Goal: Task Accomplishment & Management: Manage account settings

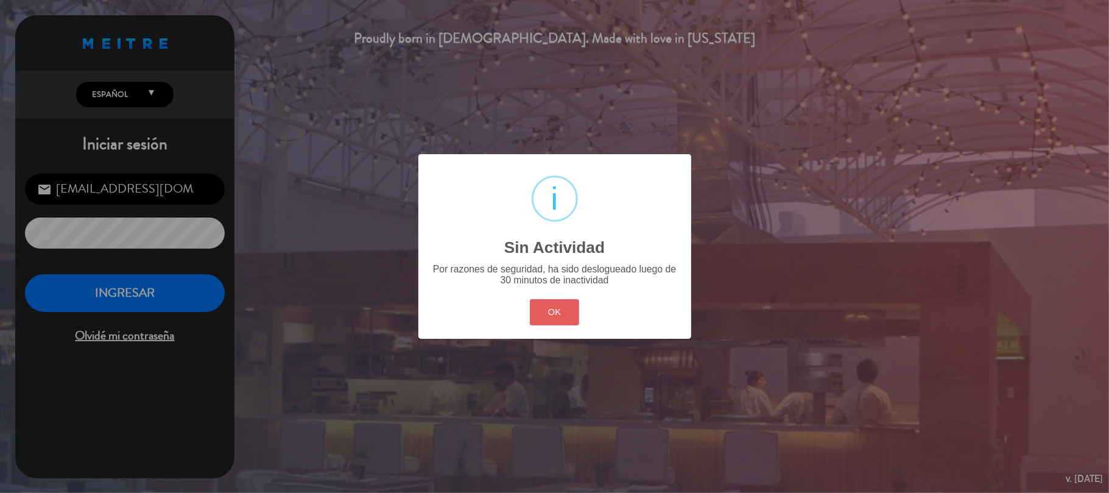
click at [546, 317] on button "OK" at bounding box center [554, 312] width 49 height 26
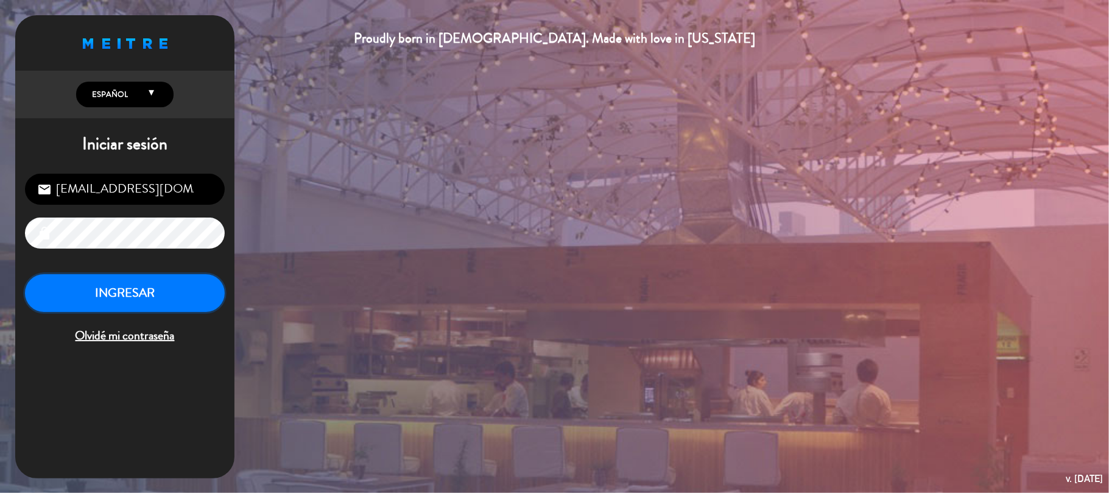
click at [120, 312] on button "INGRESAR" at bounding box center [125, 293] width 200 height 38
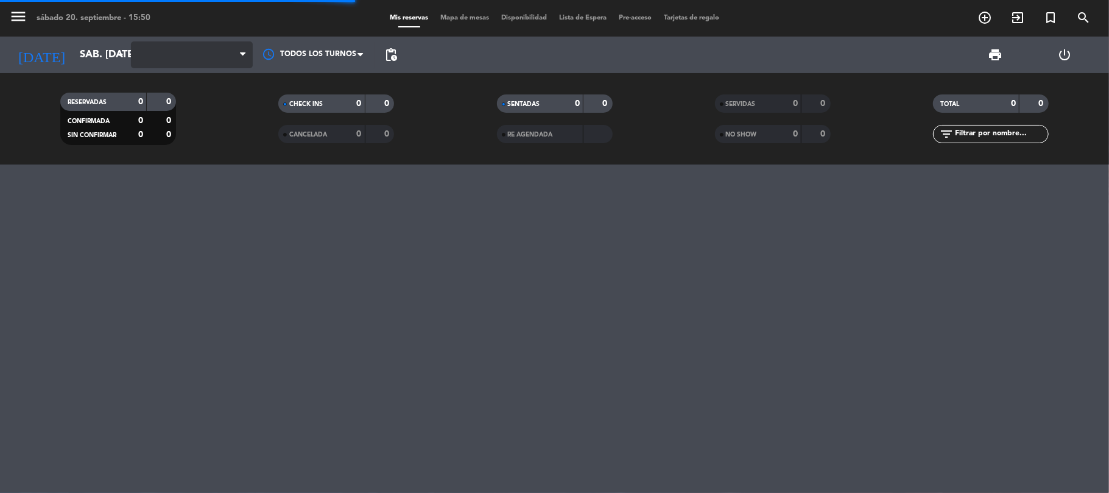
click at [164, 57] on span at bounding box center [192, 54] width 122 height 27
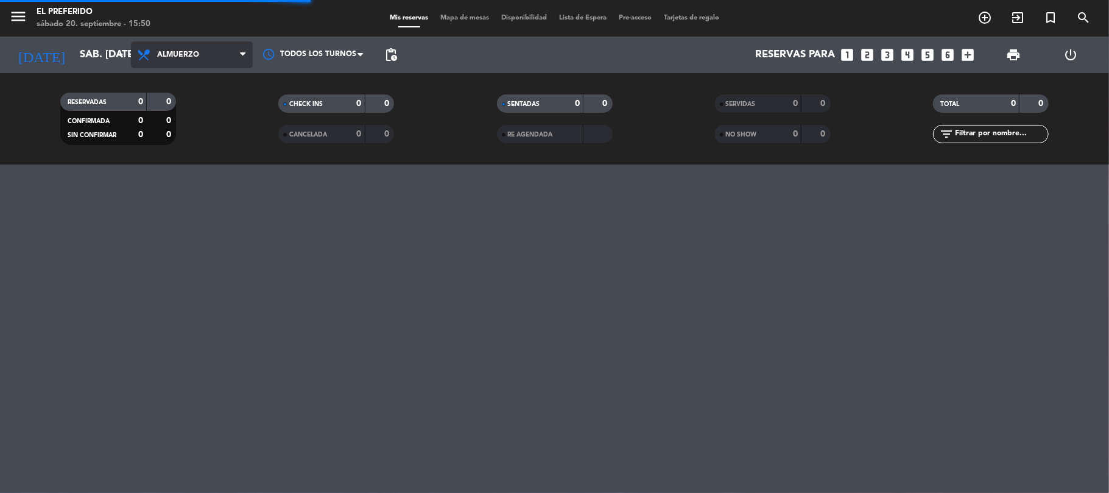
click at [171, 61] on span "Almuerzo" at bounding box center [192, 54] width 122 height 27
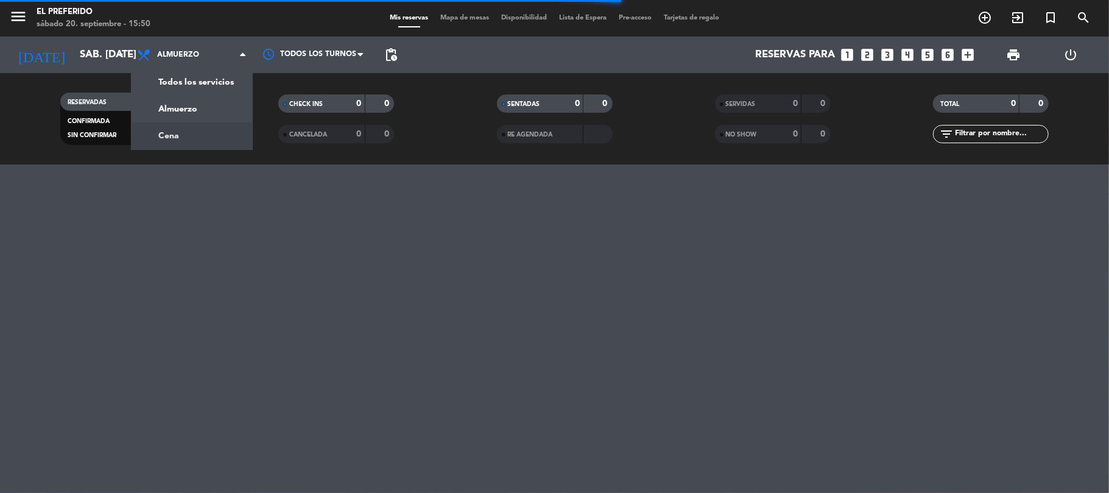
click at [205, 122] on div "menu El Preferido sábado 20. septiembre - 15:50 Mis reservas Mapa de mesas Disp…" at bounding box center [554, 82] width 1109 height 164
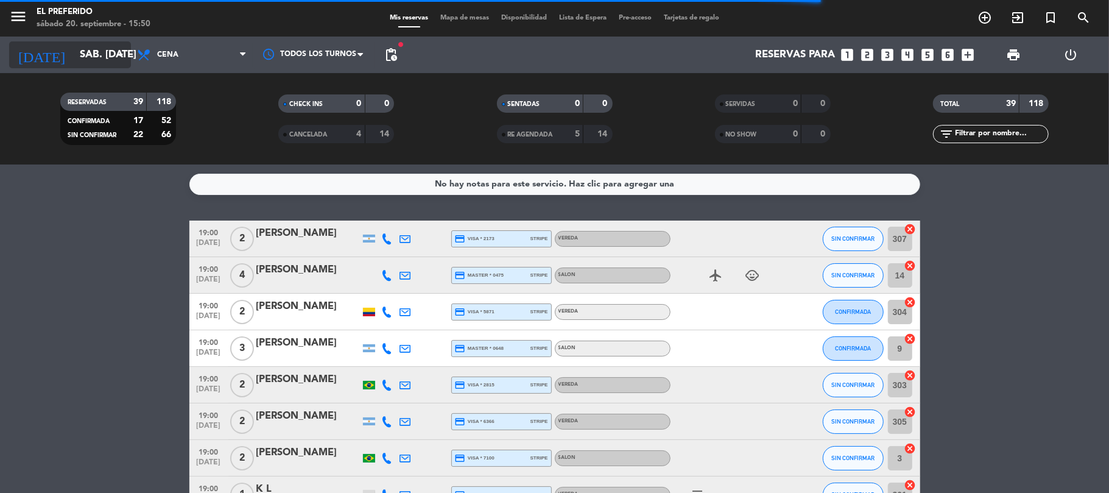
click at [108, 56] on input "sáb. [DATE]" at bounding box center [140, 55] width 132 height 24
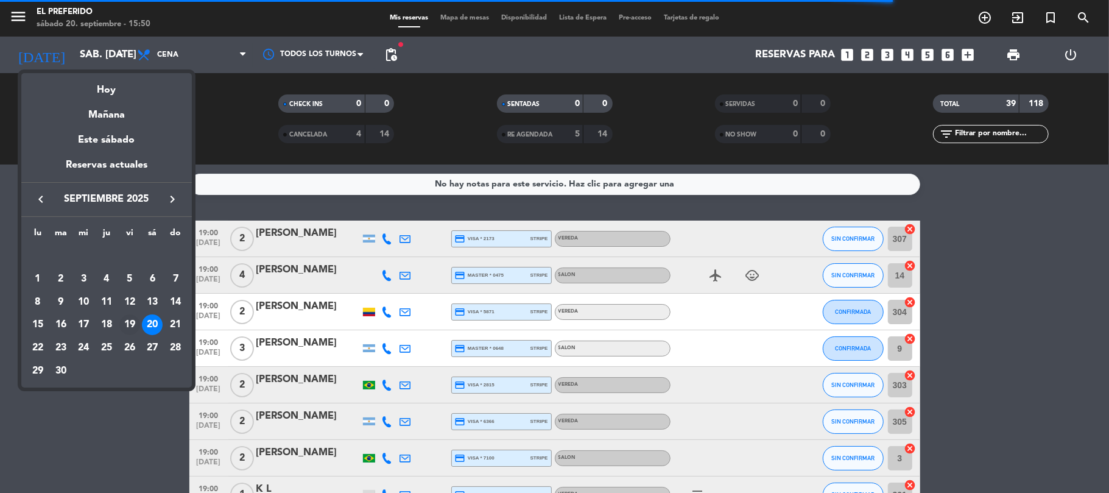
click at [125, 320] on div "19" at bounding box center [129, 324] width 21 height 21
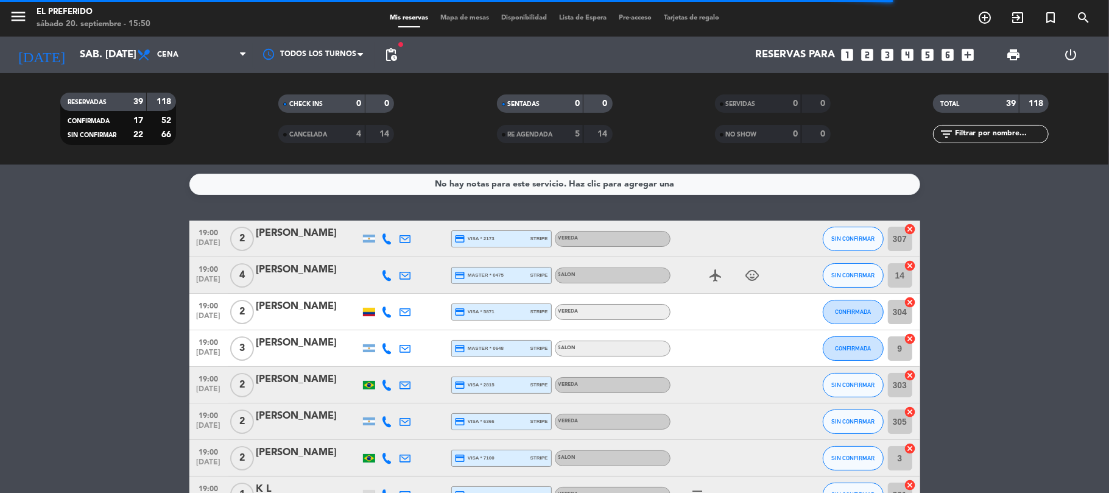
type input "vie. [DATE]"
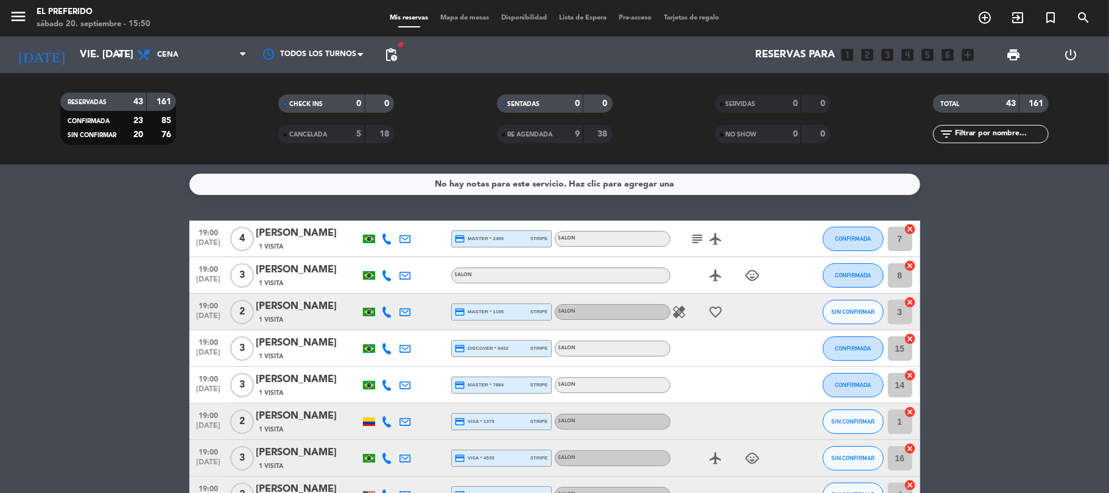
click at [703, 240] on icon "subject" at bounding box center [698, 238] width 15 height 15
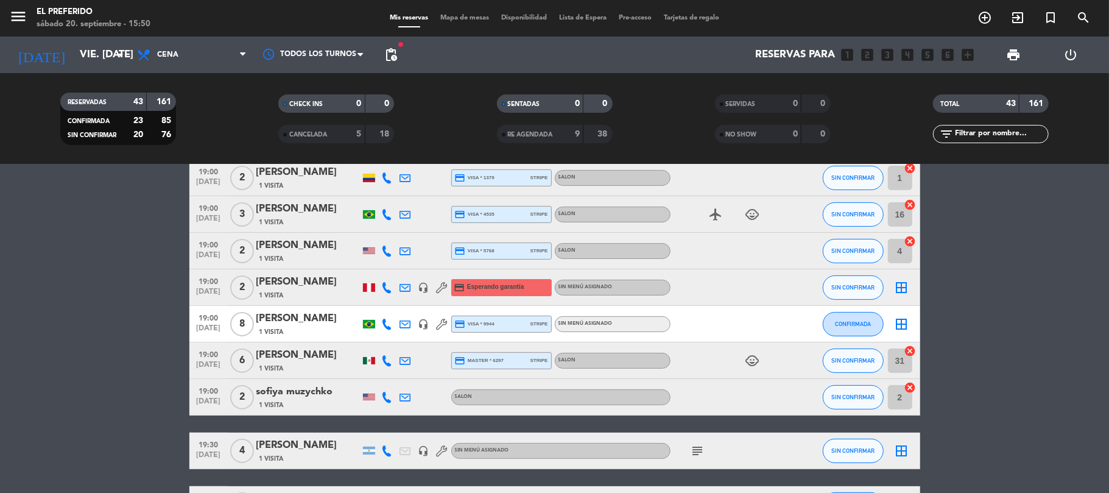
scroll to position [487, 0]
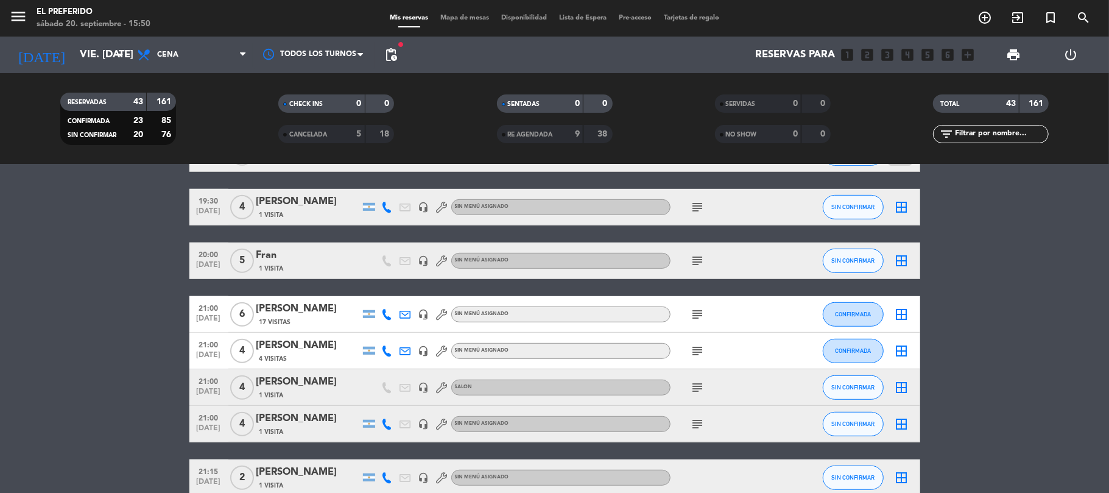
click at [694, 210] on icon "subject" at bounding box center [698, 207] width 15 height 15
click at [696, 247] on div "subject" at bounding box center [726, 260] width 110 height 36
click at [697, 257] on icon "subject" at bounding box center [698, 260] width 15 height 15
click at [697, 325] on div "subject" at bounding box center [726, 314] width 110 height 36
click at [698, 315] on icon "subject" at bounding box center [698, 314] width 15 height 15
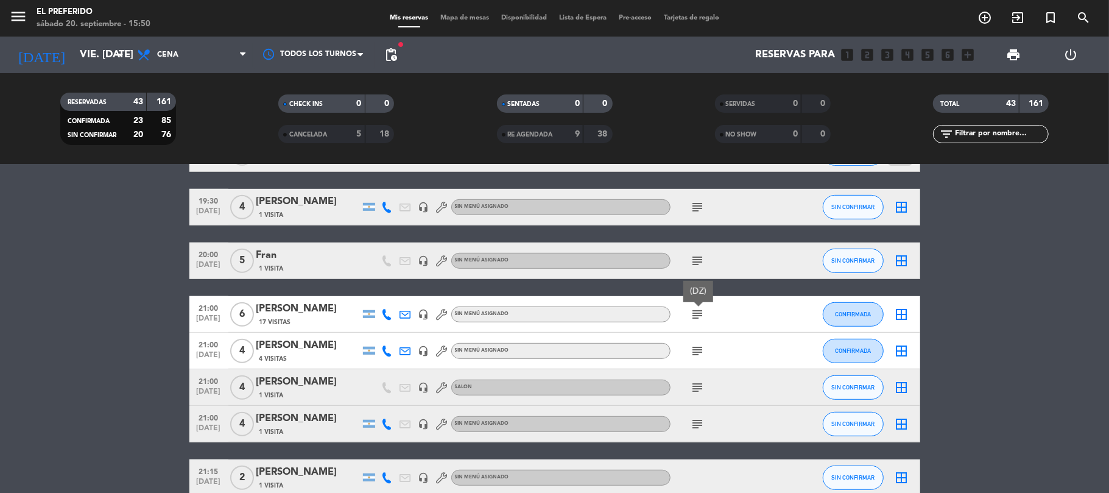
click at [698, 347] on icon "subject" at bounding box center [698, 351] width 15 height 15
click at [695, 390] on icon "subject" at bounding box center [698, 387] width 15 height 15
click at [700, 427] on icon "subject" at bounding box center [698, 424] width 15 height 15
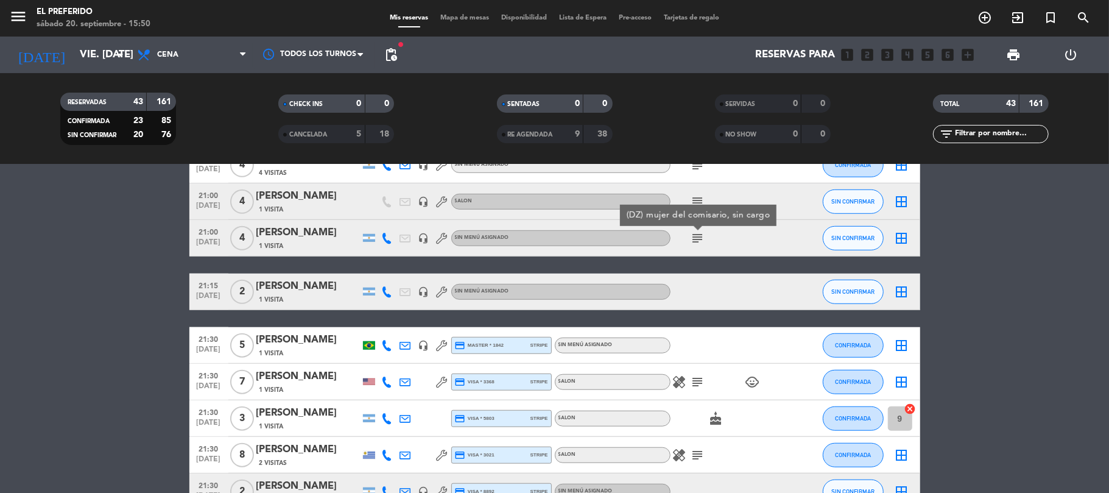
scroll to position [731, 0]
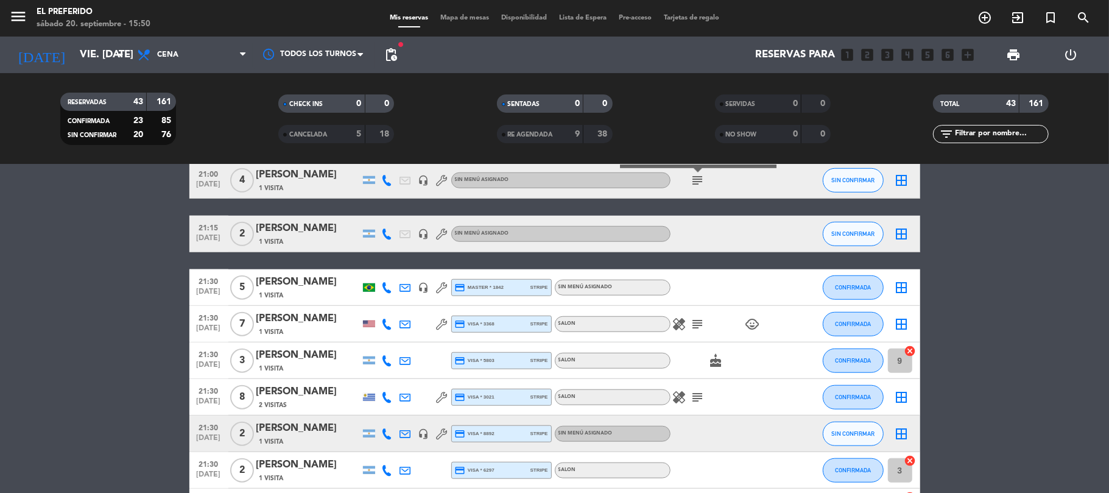
click at [700, 323] on icon "subject" at bounding box center [698, 324] width 15 height 15
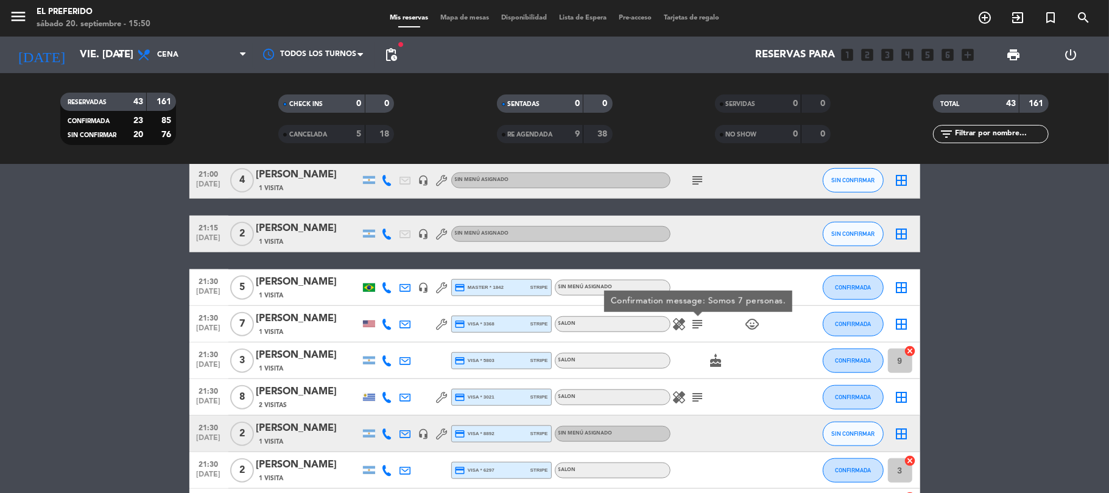
click at [695, 398] on icon "subject" at bounding box center [698, 397] width 15 height 15
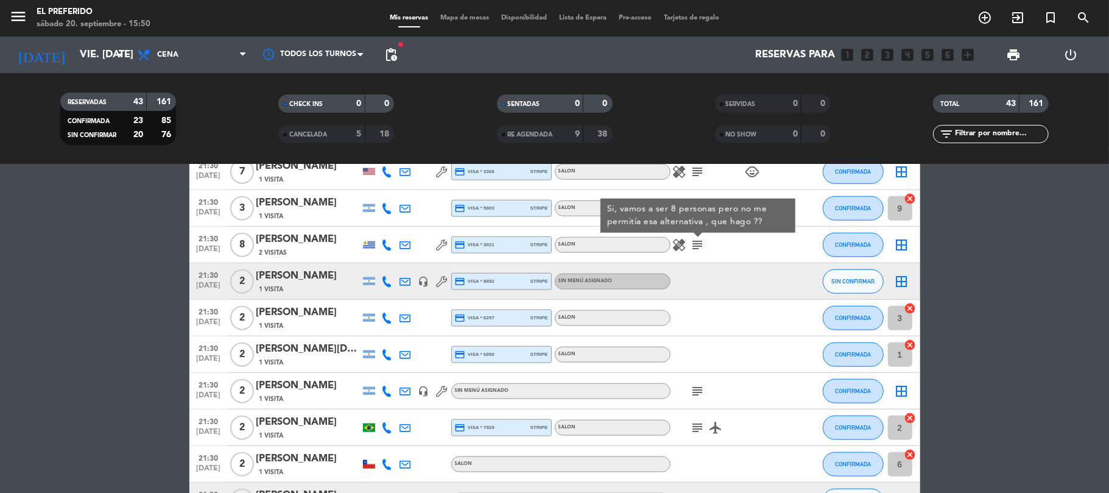
scroll to position [893, 0]
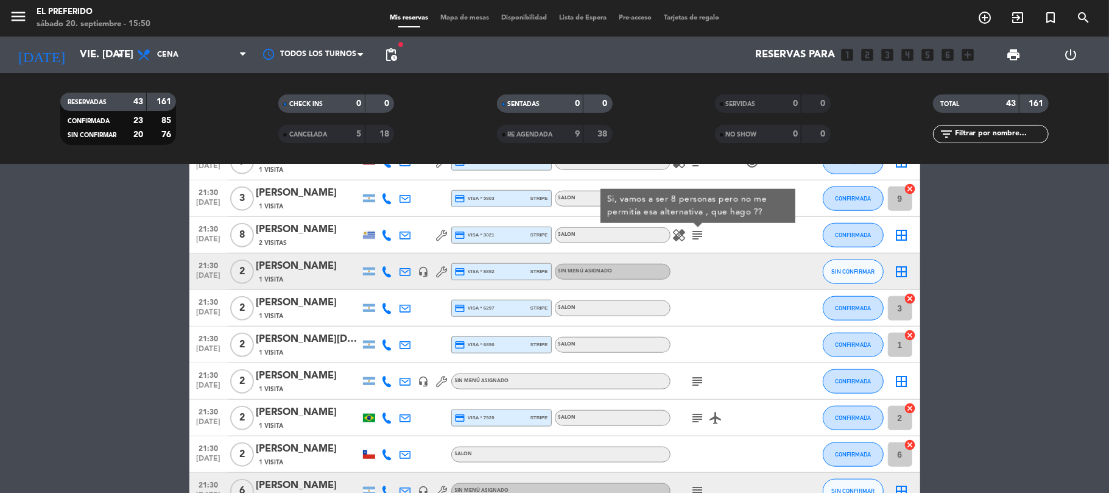
click at [699, 383] on icon "subject" at bounding box center [698, 381] width 15 height 15
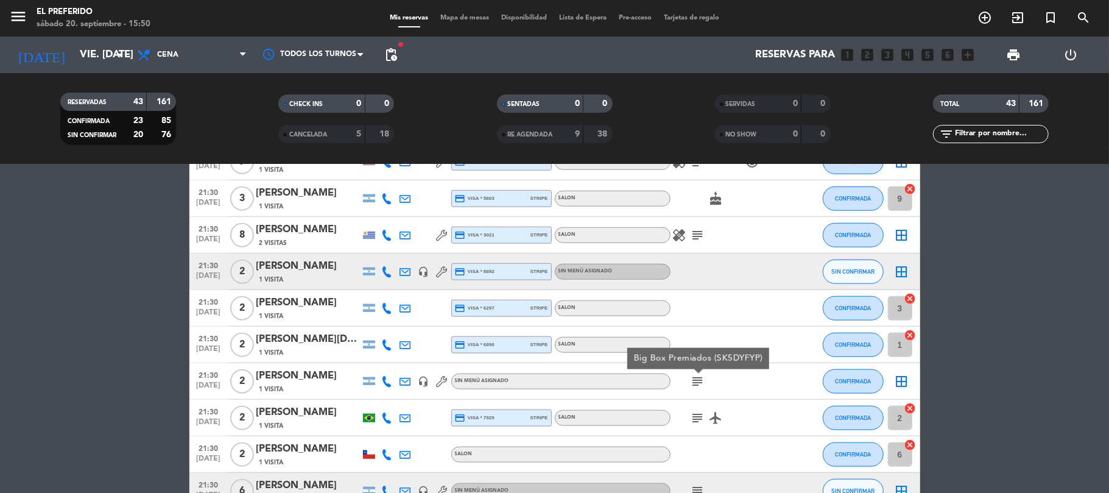
click at [275, 376] on div "[PERSON_NAME]" at bounding box center [308, 376] width 104 height 16
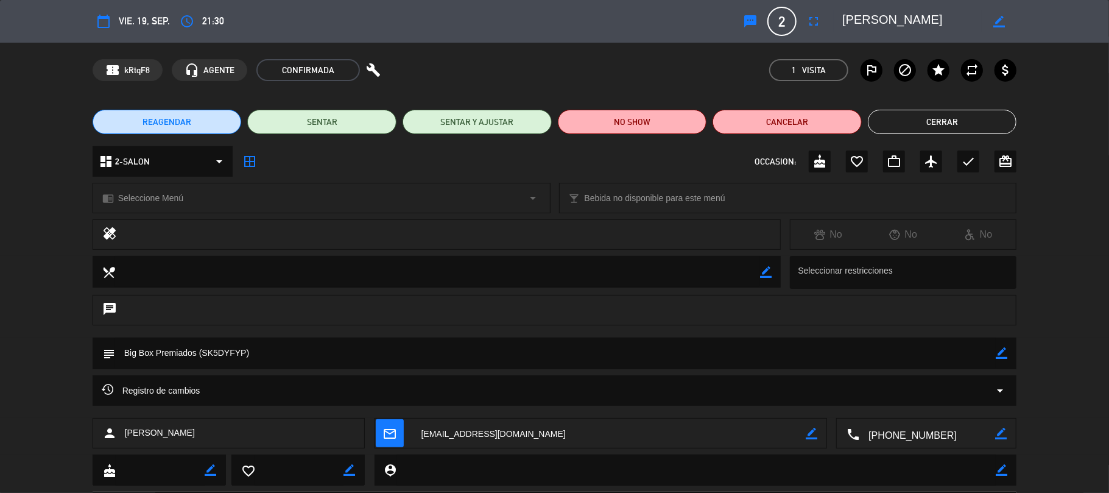
drag, startPoint x: 202, startPoint y: 351, endPoint x: 245, endPoint y: 351, distance: 42.6
click at [245, 351] on textarea at bounding box center [555, 352] width 881 height 31
